Goal: Task Accomplishment & Management: Manage account settings

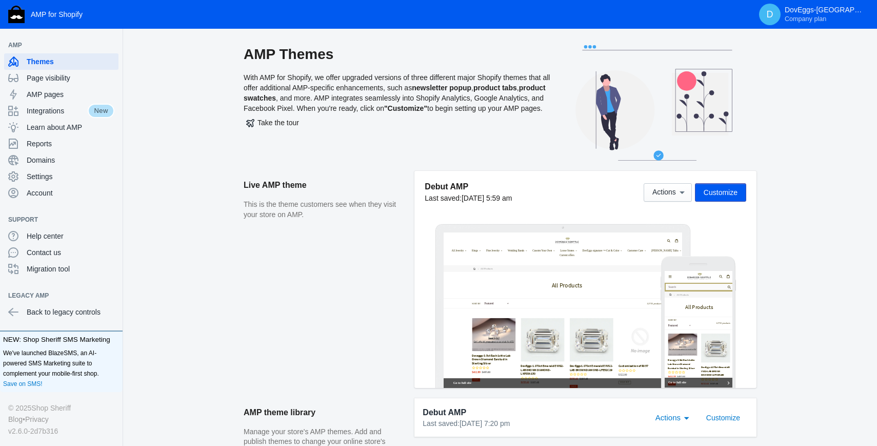
click at [291, 84] on div "AMP Themes With AMP for Shopify, we offer upgraded versions of three different …" at bounding box center [398, 108] width 308 height 126
click at [816, 153] on div "AMP Themes With AMP for Shopify, we offer upgraded versions of three different …" at bounding box center [500, 108] width 721 height 126
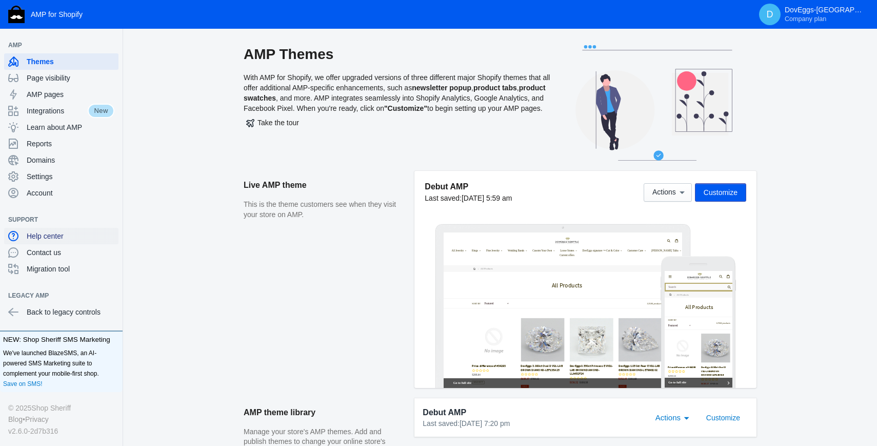
click at [58, 236] on span "Help center" at bounding box center [71, 236] width 88 height 10
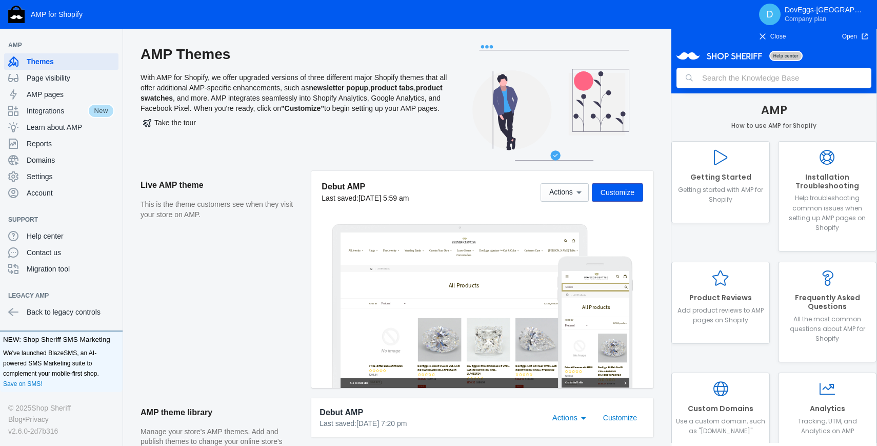
click at [770, 34] on span "Close" at bounding box center [772, 36] width 63 height 10
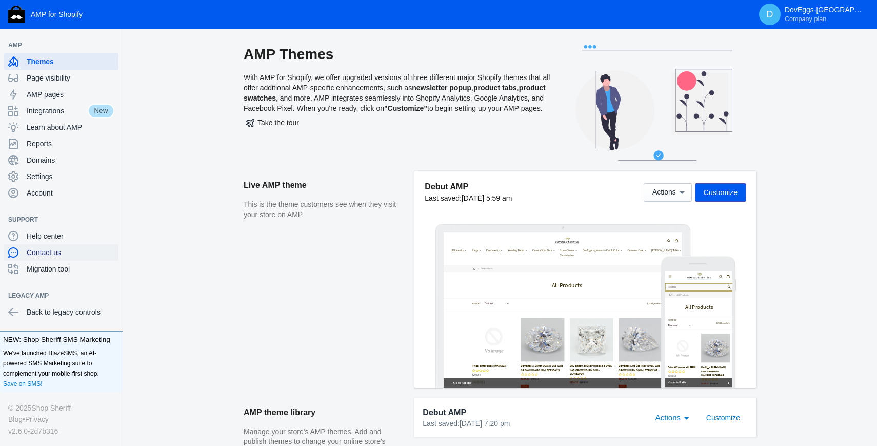
click at [73, 254] on span "Contact us" at bounding box center [71, 252] width 88 height 10
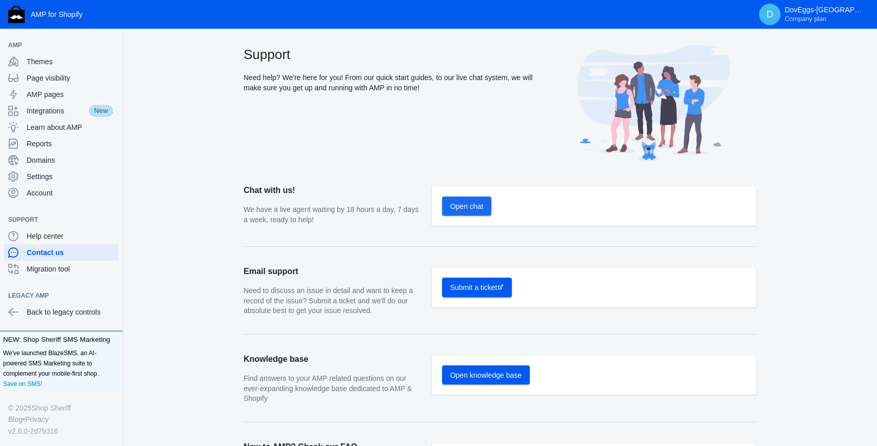
click at [478, 204] on span "Open chat" at bounding box center [466, 206] width 33 height 8
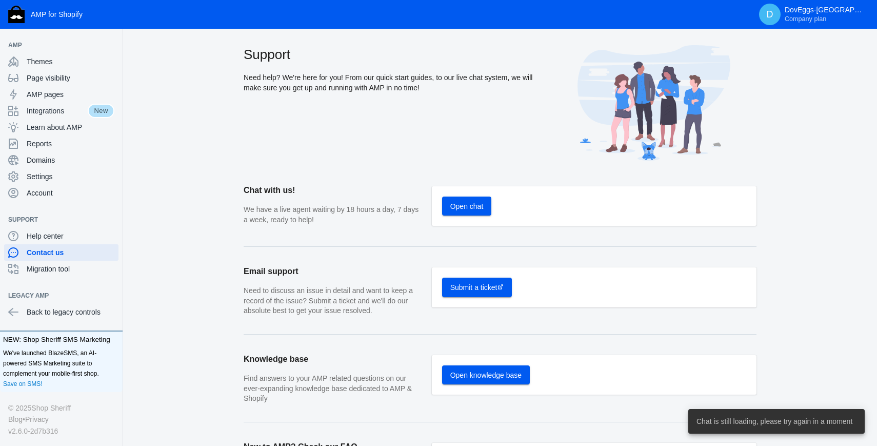
click at [303, 212] on p "We have a live agent waiting by 18 hours a day, 7 days a week, ready to help!" at bounding box center [333, 215] width 178 height 20
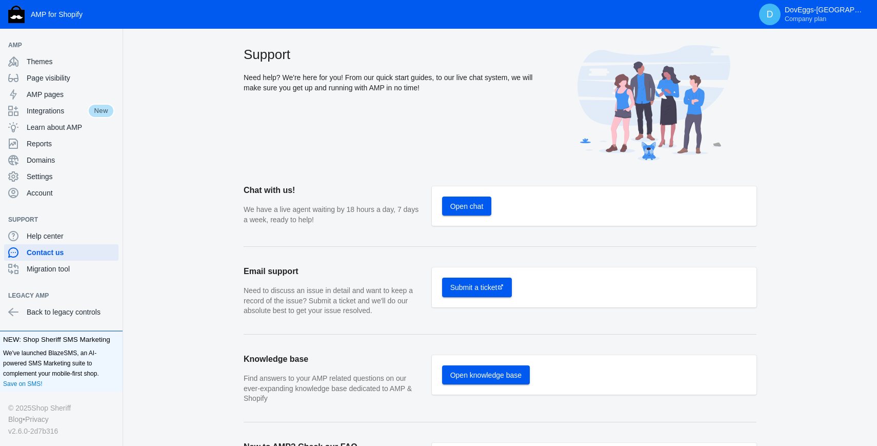
click at [326, 202] on h2 "Chat with us!" at bounding box center [333, 195] width 178 height 18
click at [59, 65] on span "Themes" at bounding box center [71, 61] width 88 height 10
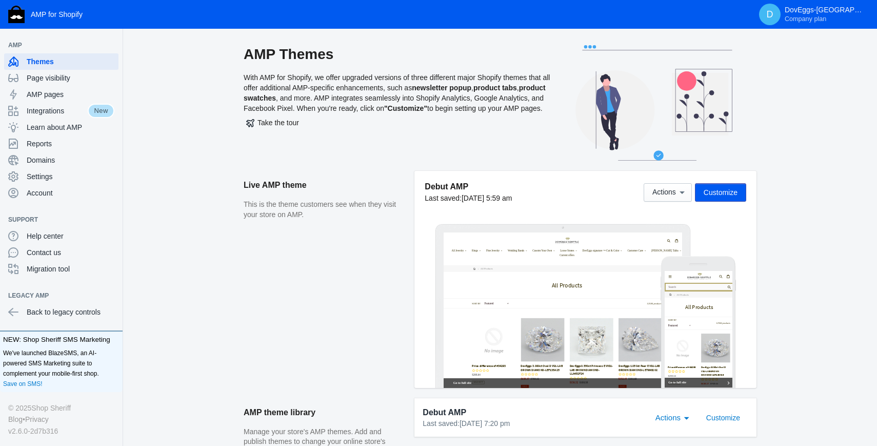
click at [470, 99] on div "AMP Themes With AMP for Shopify, we offer upgraded versions of three different …" at bounding box center [398, 108] width 308 height 126
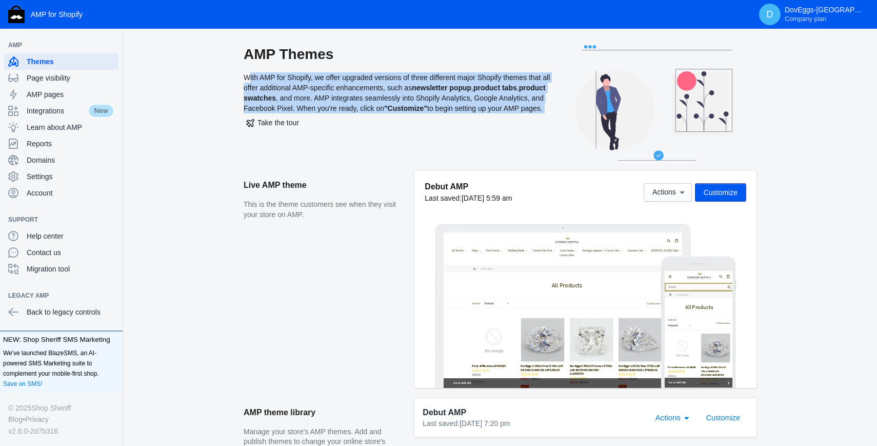
click at [470, 99] on div "AMP Themes With AMP for Shopify, we offer upgraded versions of three different …" at bounding box center [398, 108] width 308 height 126
click at [442, 98] on div "AMP Themes With AMP for Shopify, we offer upgraded versions of three different …" at bounding box center [398, 108] width 308 height 126
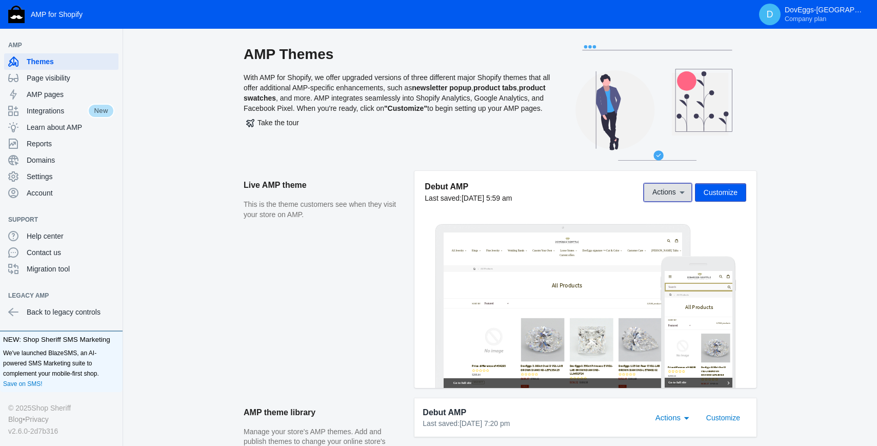
click at [670, 186] on button "Actions" at bounding box center [668, 192] width 48 height 18
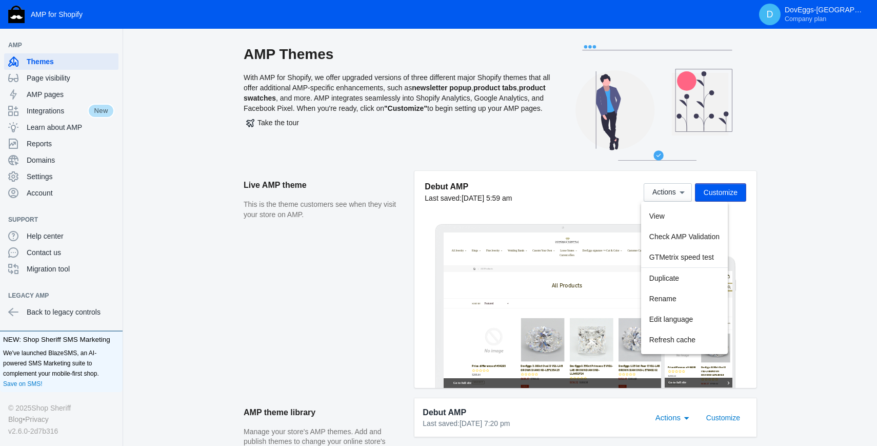
click at [177, 28] on div at bounding box center [167, 17] width 22 height 21
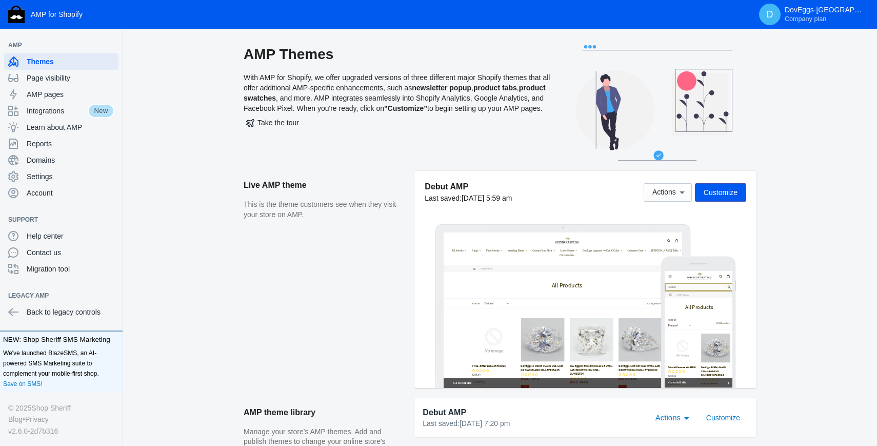
click at [508, 184] on h5 "Debut AMP" at bounding box center [468, 186] width 87 height 11
click at [475, 130] on div "Take the tour" at bounding box center [398, 122] width 308 height 18
click at [848, 419] on span "Open chat" at bounding box center [849, 421] width 17 height 14
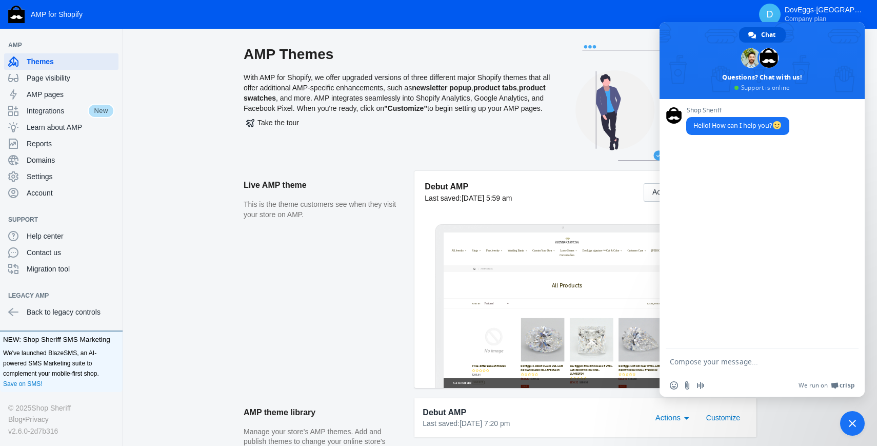
click at [853, 424] on span "Close chat" at bounding box center [852, 423] width 7 height 7
